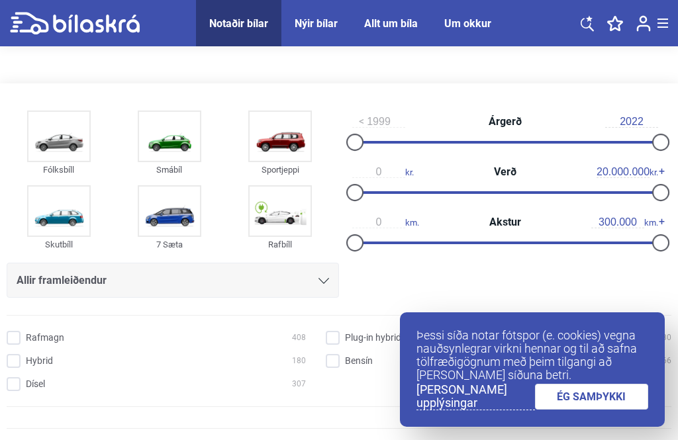
click at [17, 355] on input "Hybrid 180" at bounding box center [158, 362] width 299 height 14
click at [608, 398] on link "ÉG SAMÞYKKI" at bounding box center [592, 397] width 114 height 26
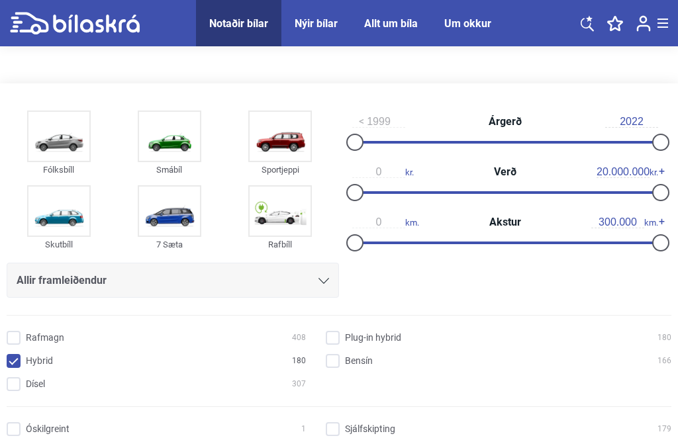
click at [285, 140] on img at bounding box center [280, 136] width 61 height 49
click at [242, 22] on div "Notaðir bílar" at bounding box center [238, 23] width 59 height 13
click at [233, 20] on div "Notaðir bílar" at bounding box center [238, 23] width 59 height 13
click at [279, 140] on img at bounding box center [280, 136] width 61 height 49
click at [17, 357] on input "Hybrid 65" at bounding box center [158, 362] width 299 height 14
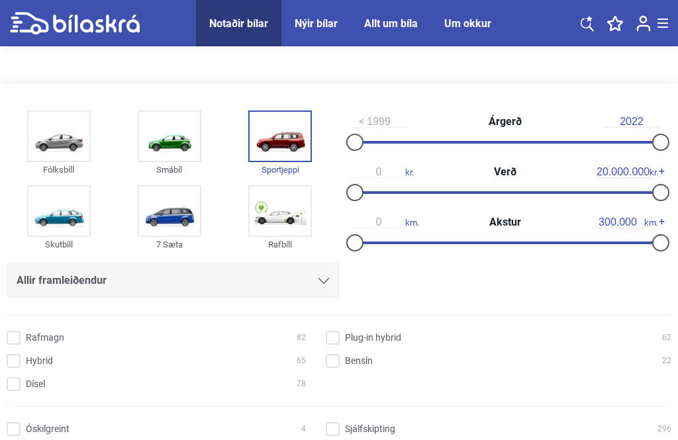
checkbox input "true"
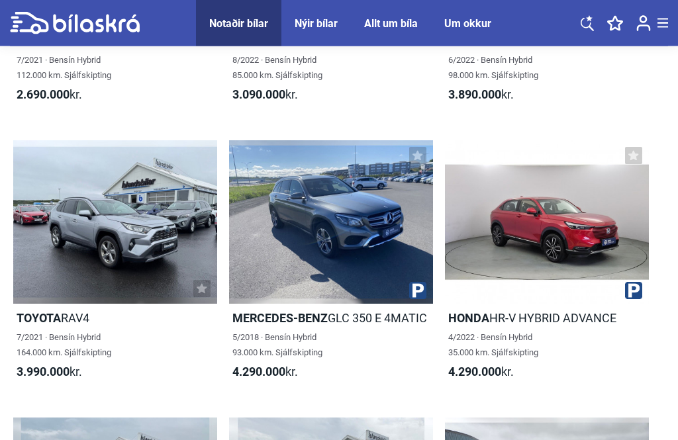
scroll to position [1189, 0]
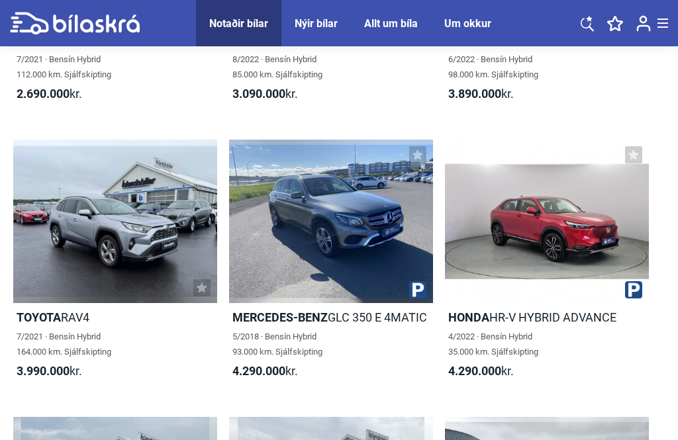
click at [543, 266] on div at bounding box center [547, 221] width 204 height 163
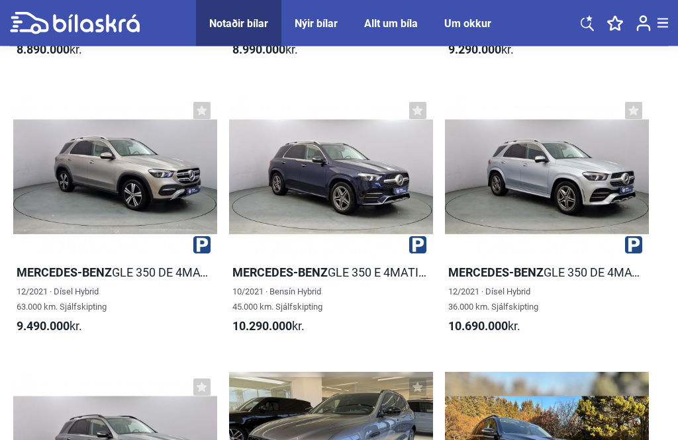
scroll to position [6015, 0]
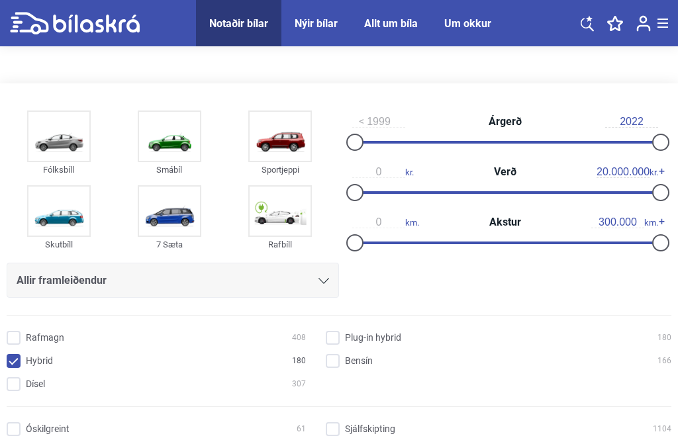
checkbox input "true"
